Goal: Task Accomplishment & Management: Manage account settings

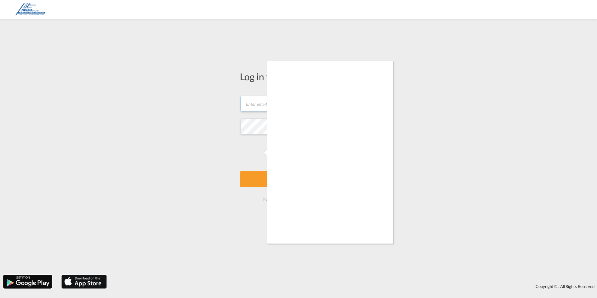
type input "[EMAIL_ADDRESS][DOMAIN_NAME]"
click at [261, 151] on div at bounding box center [298, 149] width 597 height 298
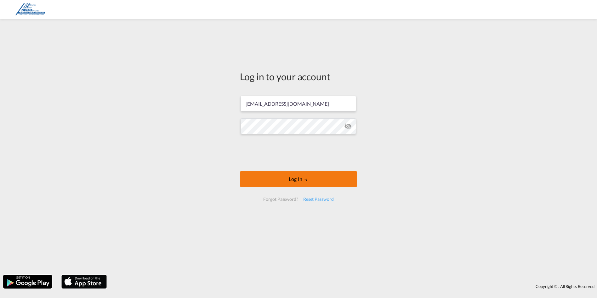
click at [297, 179] on button "Log In" at bounding box center [298, 179] width 117 height 16
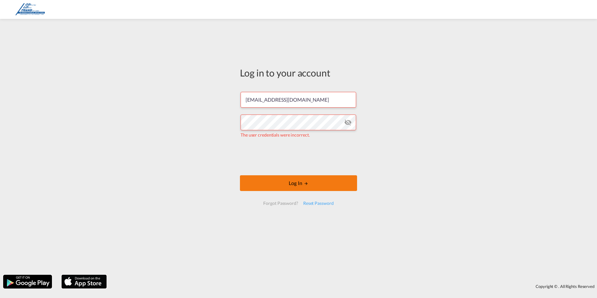
click at [295, 182] on button "Log In" at bounding box center [298, 183] width 117 height 16
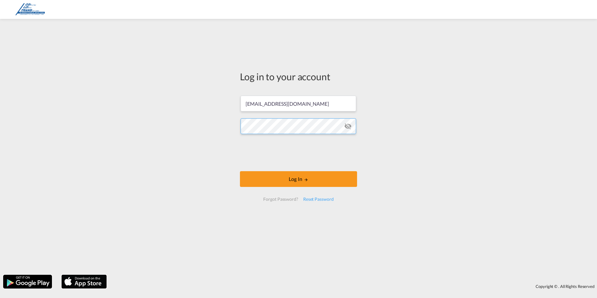
click at [240, 171] on button "Log In" at bounding box center [298, 179] width 117 height 16
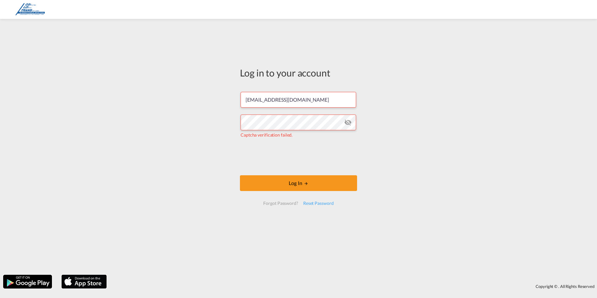
click at [438, 189] on div "Log in to your account [EMAIL_ADDRESS][DOMAIN_NAME] Captcha verification failed…" at bounding box center [298, 147] width 597 height 250
click at [297, 181] on button "Log In" at bounding box center [298, 183] width 117 height 16
click at [300, 183] on button "Log In" at bounding box center [298, 183] width 117 height 16
